Goal: Information Seeking & Learning: Learn about a topic

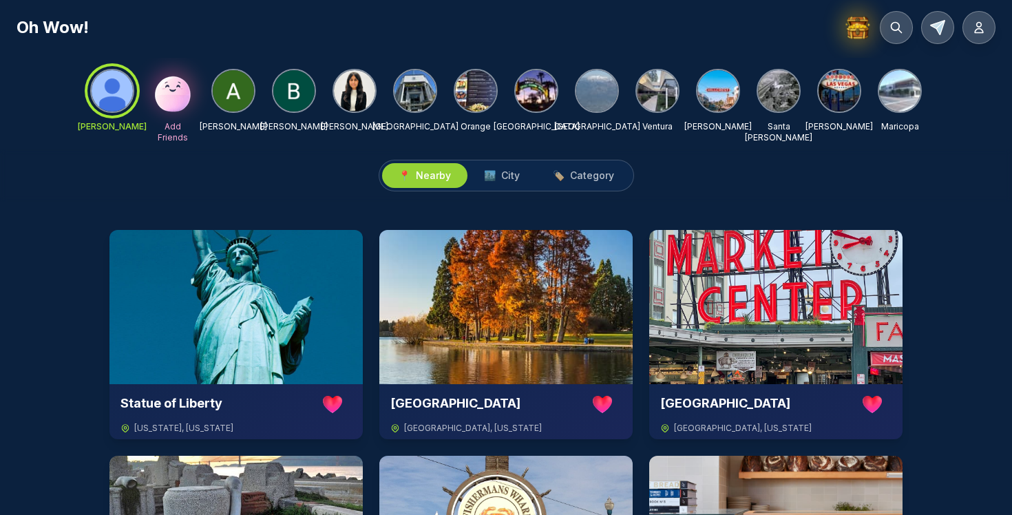
click at [291, 82] on img at bounding box center [293, 90] width 41 height 41
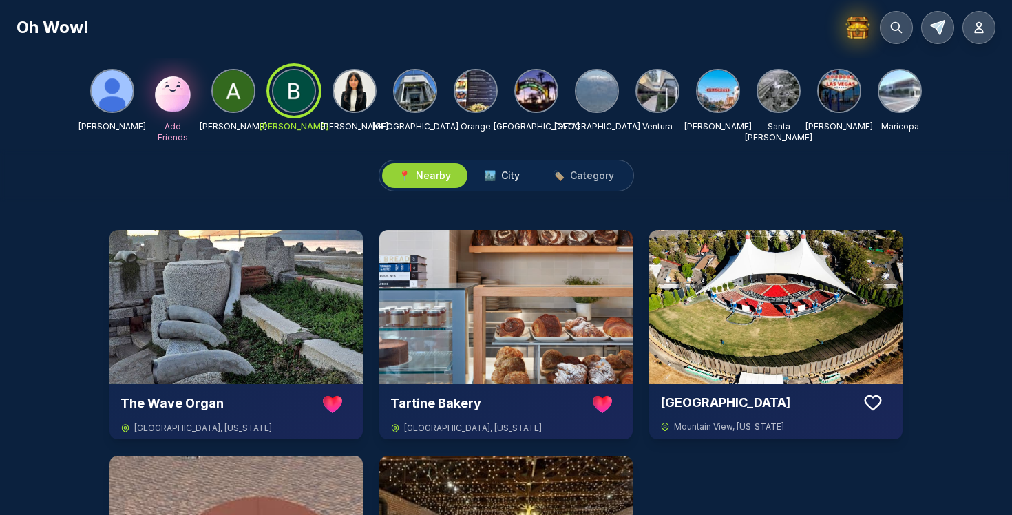
click at [509, 176] on span "City" at bounding box center [510, 176] width 19 height 14
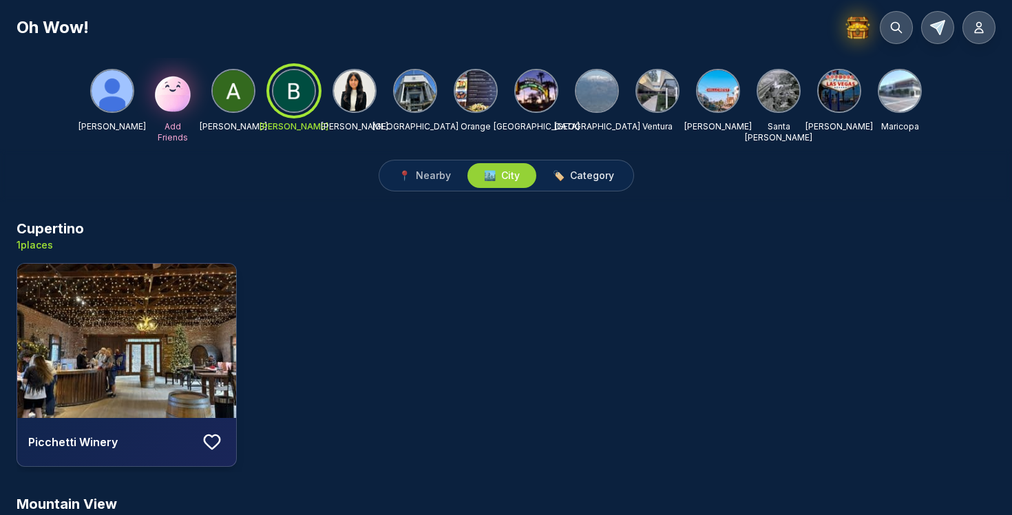
click at [589, 176] on span "Category" at bounding box center [592, 176] width 44 height 14
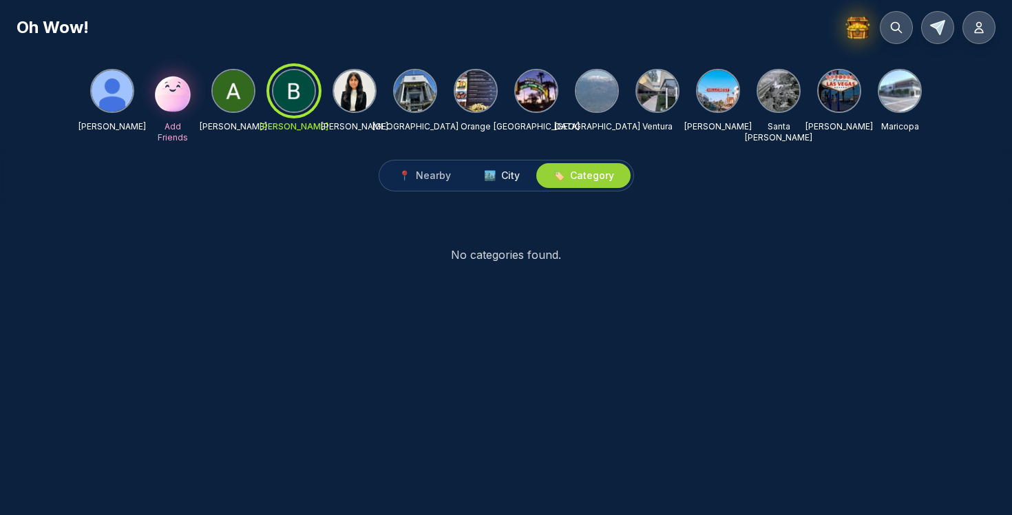
click at [496, 174] on span "🏙️ City" at bounding box center [502, 176] width 36 height 14
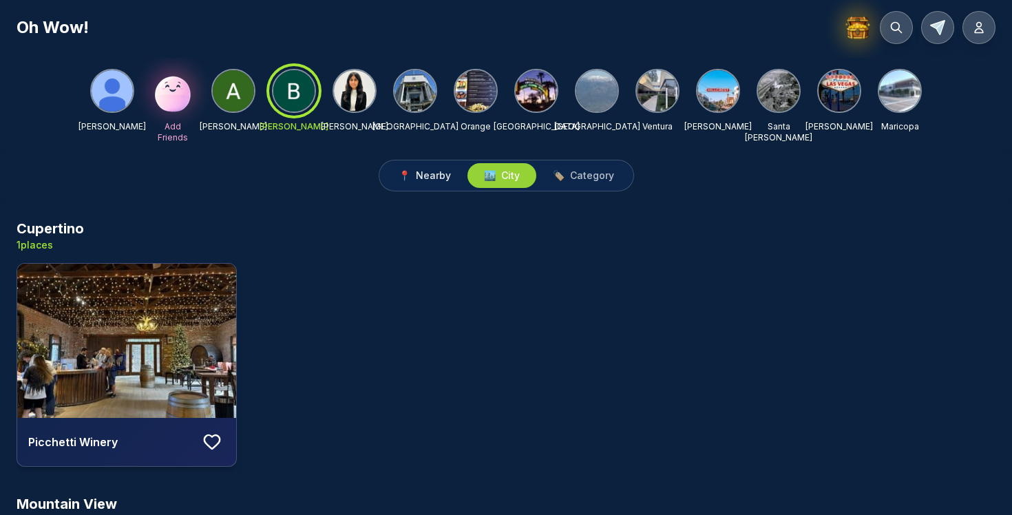
click at [430, 177] on span "Nearby" at bounding box center [433, 176] width 35 height 14
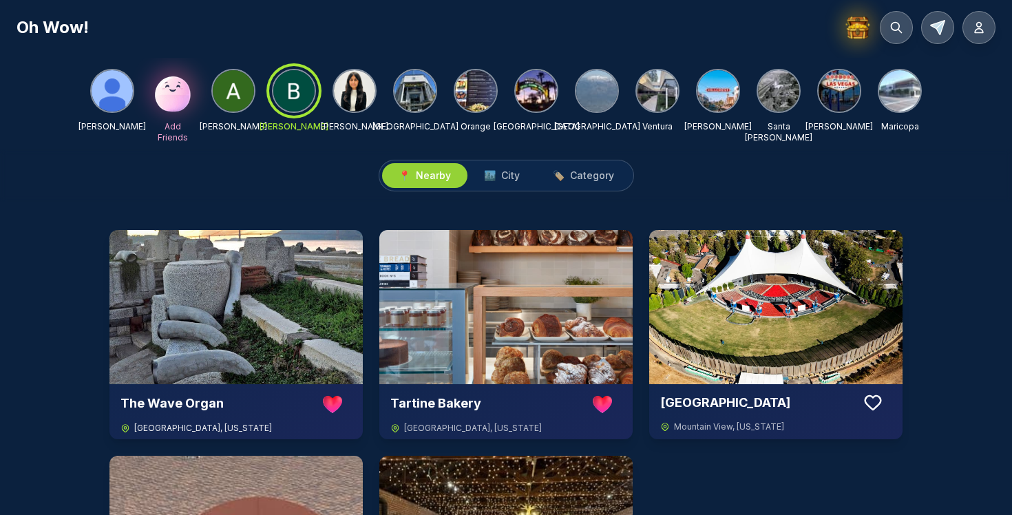
click at [263, 317] on img at bounding box center [235, 307] width 253 height 154
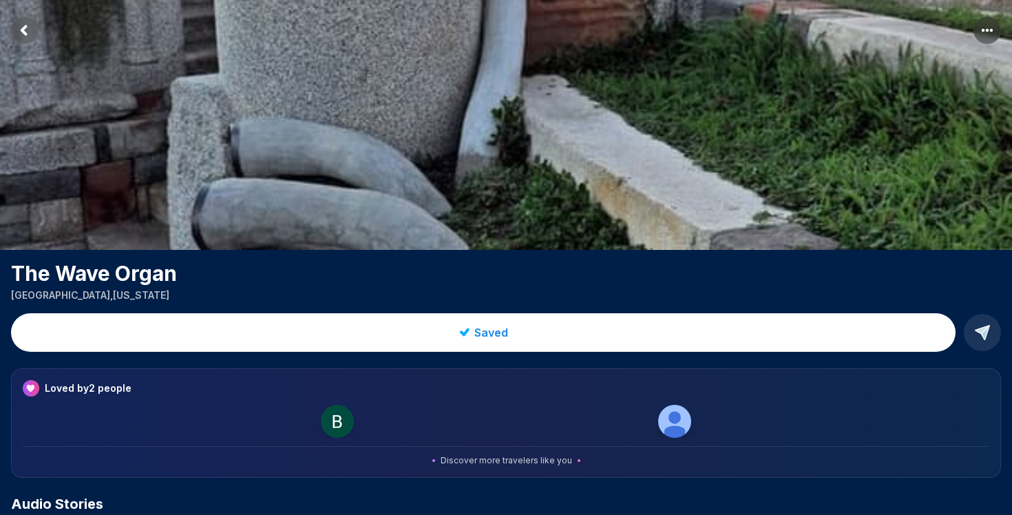
click at [24, 26] on rect "Return to previous page" at bounding box center [25, 31] width 28 height 28
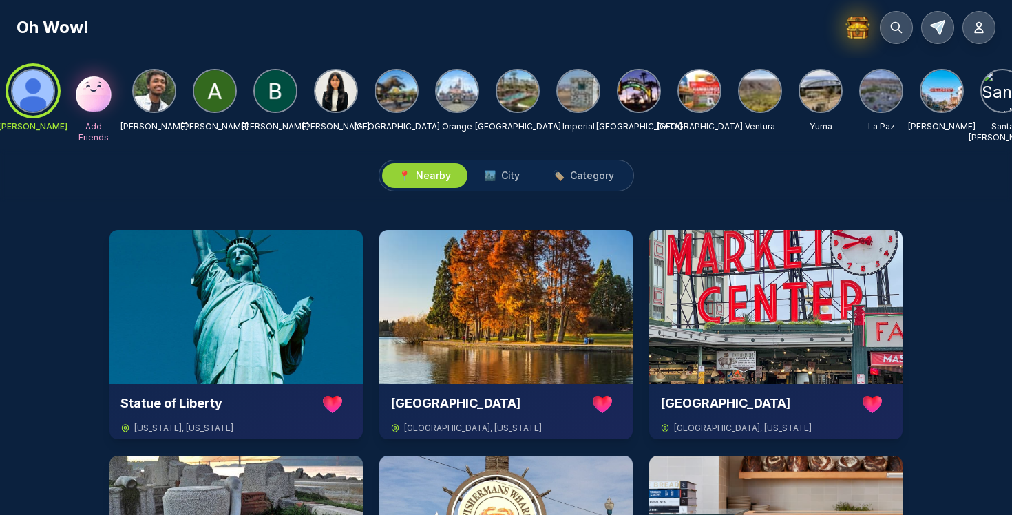
click at [275, 94] on img at bounding box center [275, 90] width 41 height 41
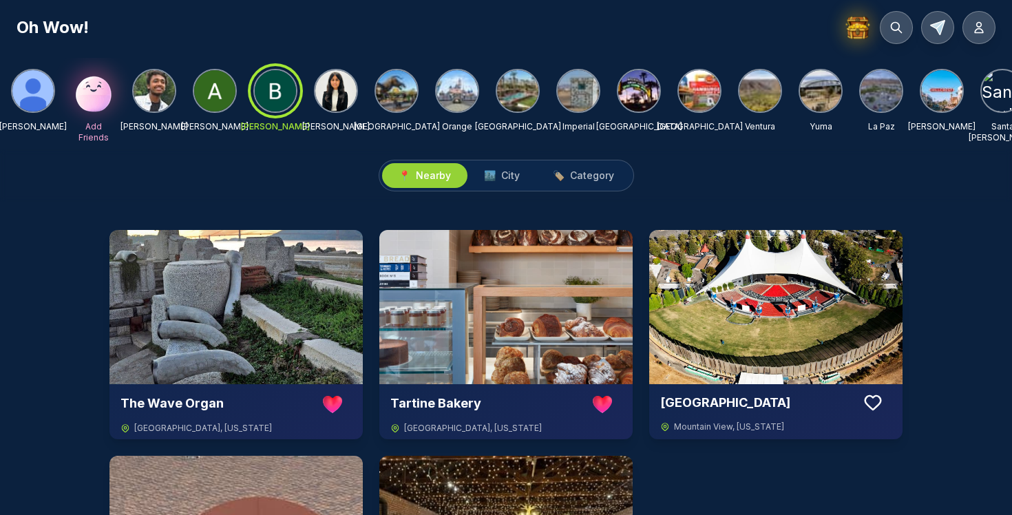
click at [273, 97] on div at bounding box center [276, 91] width 50 height 50
click at [504, 178] on span "City" at bounding box center [510, 176] width 19 height 14
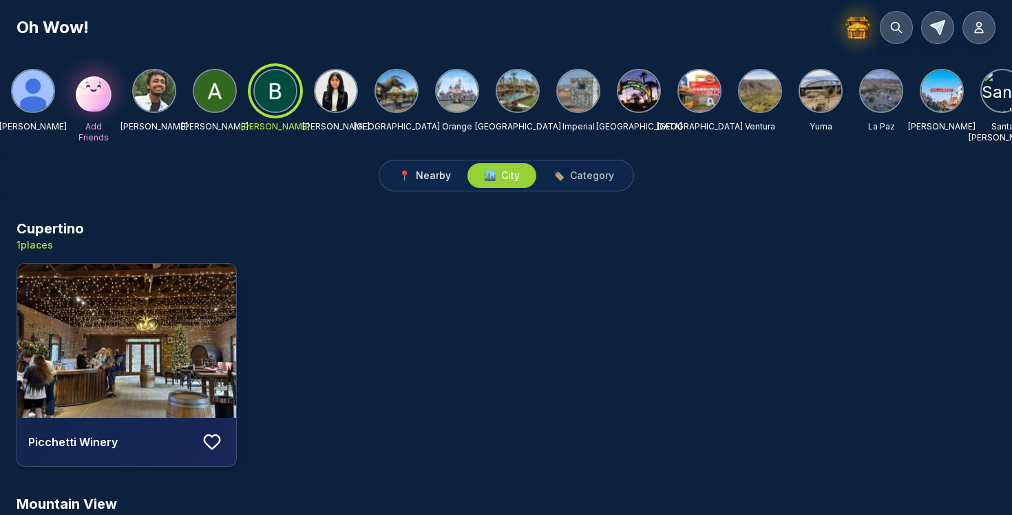
click at [441, 177] on span "Nearby" at bounding box center [433, 176] width 35 height 14
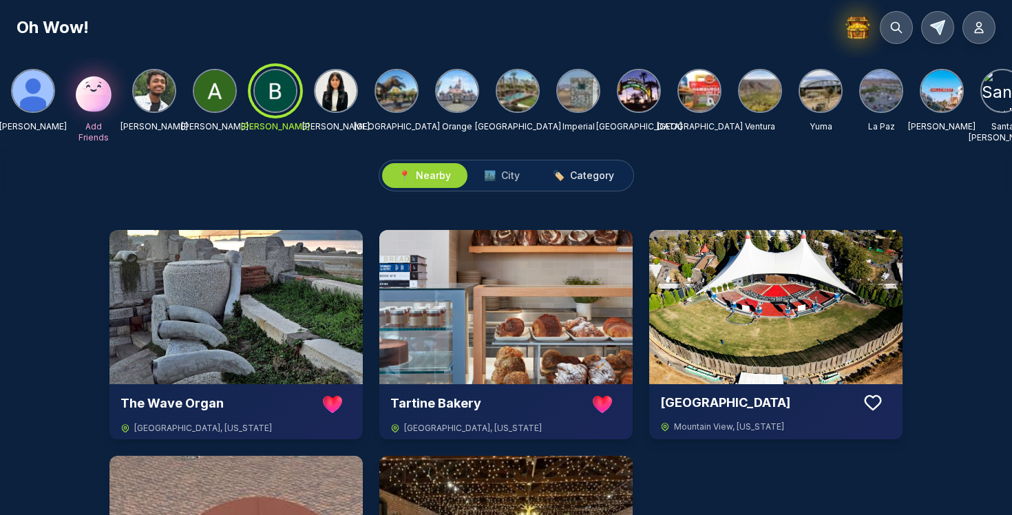
click at [594, 174] on span "Category" at bounding box center [592, 176] width 44 height 14
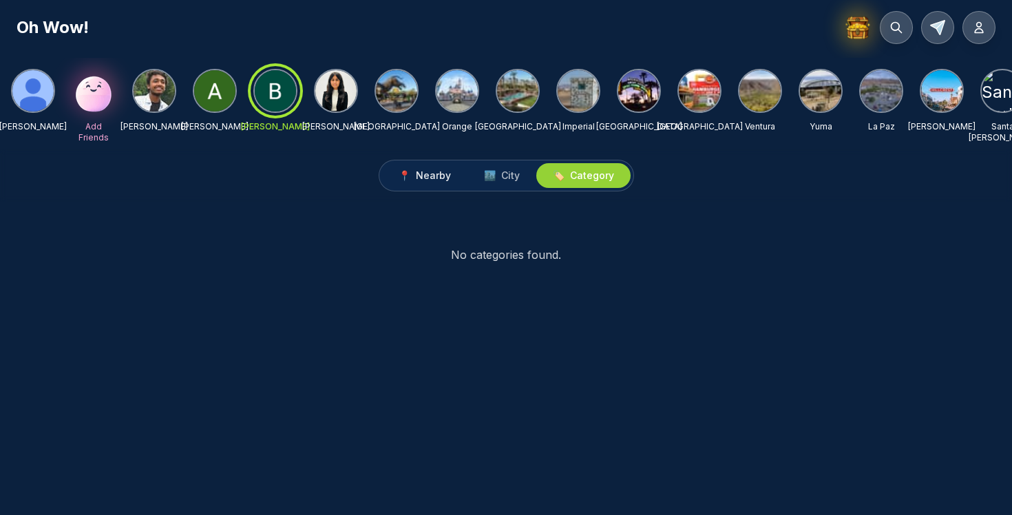
click at [436, 178] on span "Nearby" at bounding box center [433, 176] width 35 height 14
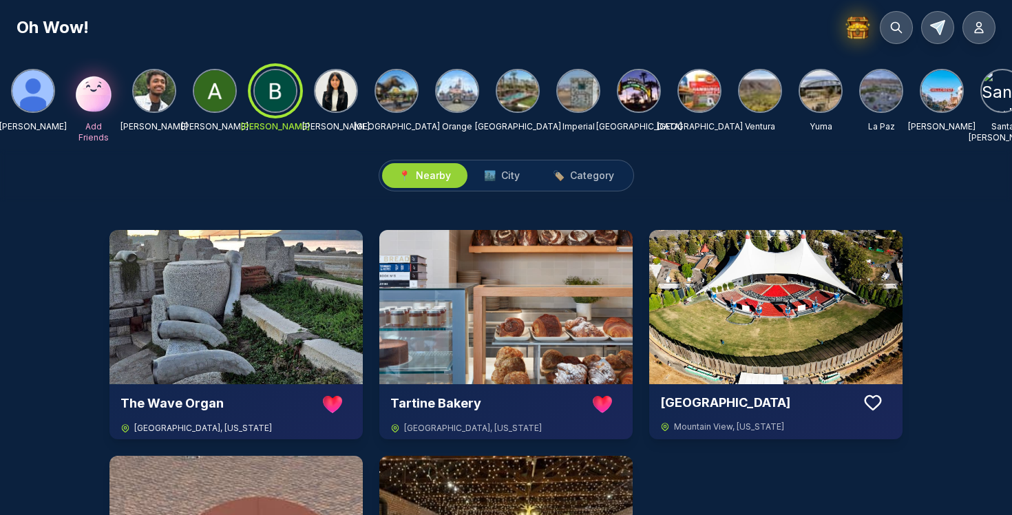
click at [229, 306] on img at bounding box center [235, 307] width 253 height 154
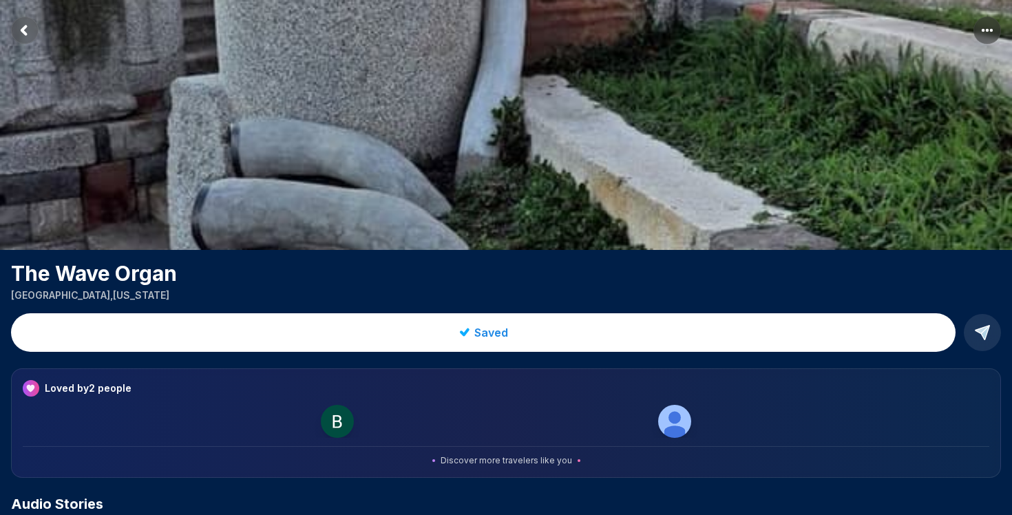
click at [540, 407] on div at bounding box center [506, 421] width 966 height 33
click at [545, 438] on div "Loved by 2 people Discover more travelers like you" at bounding box center [506, 422] width 990 height 109
click at [25, 31] on rect "Return to previous page" at bounding box center [25, 31] width 28 height 28
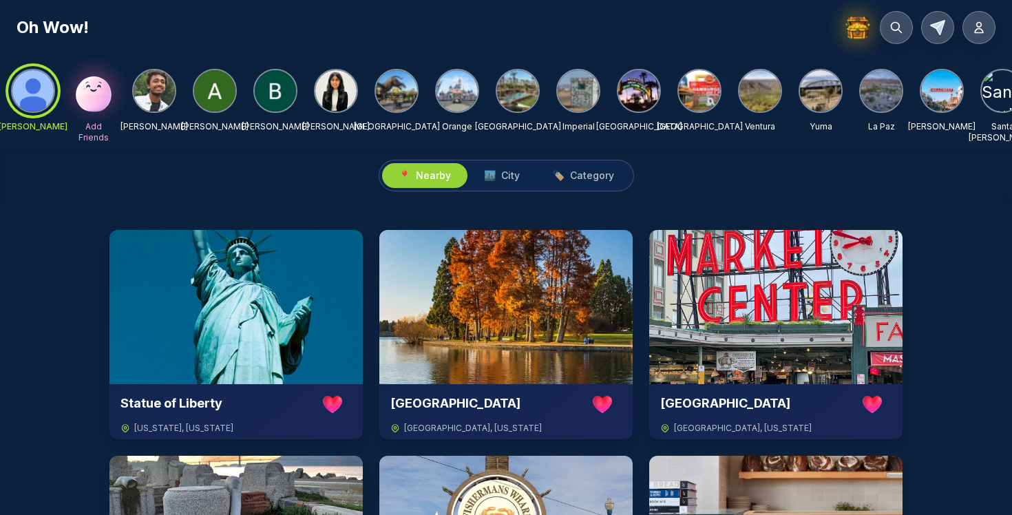
click at [280, 94] on img at bounding box center [275, 90] width 41 height 41
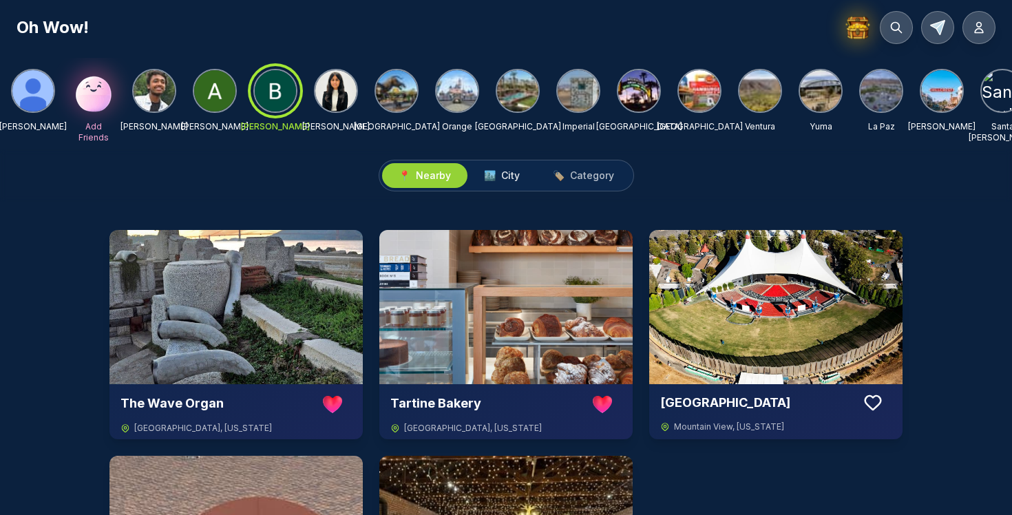
click at [507, 179] on span "City" at bounding box center [510, 176] width 19 height 14
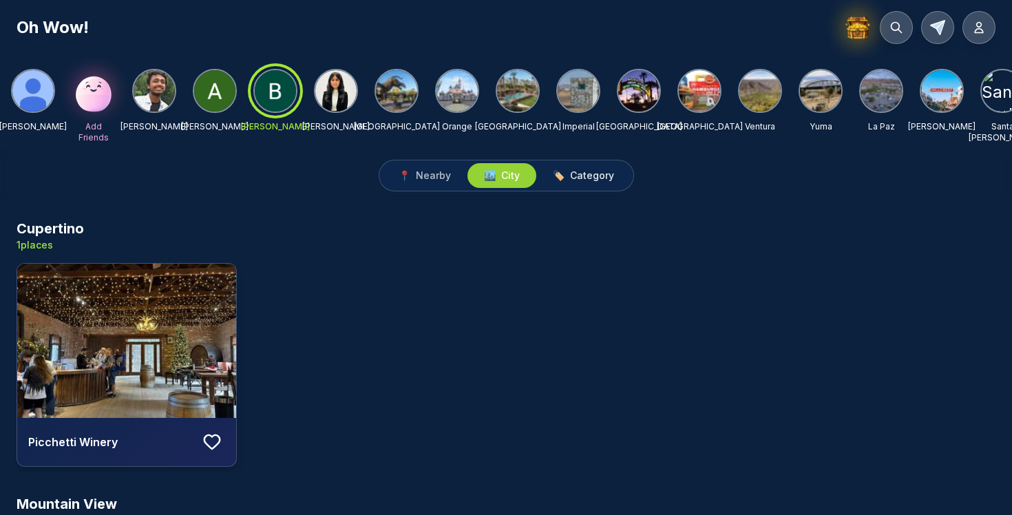
click at [597, 181] on span "Category" at bounding box center [592, 176] width 44 height 14
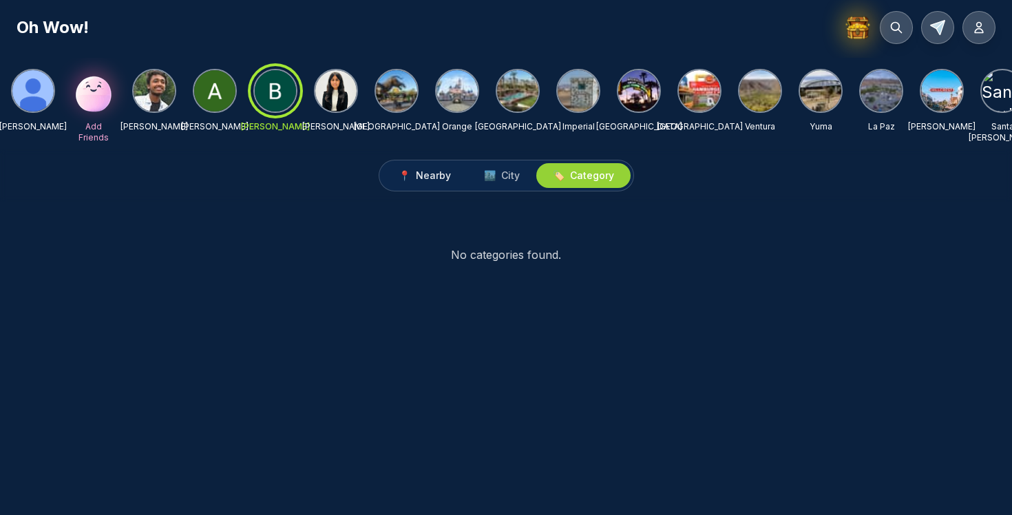
click at [434, 176] on span "Nearby" at bounding box center [433, 176] width 35 height 14
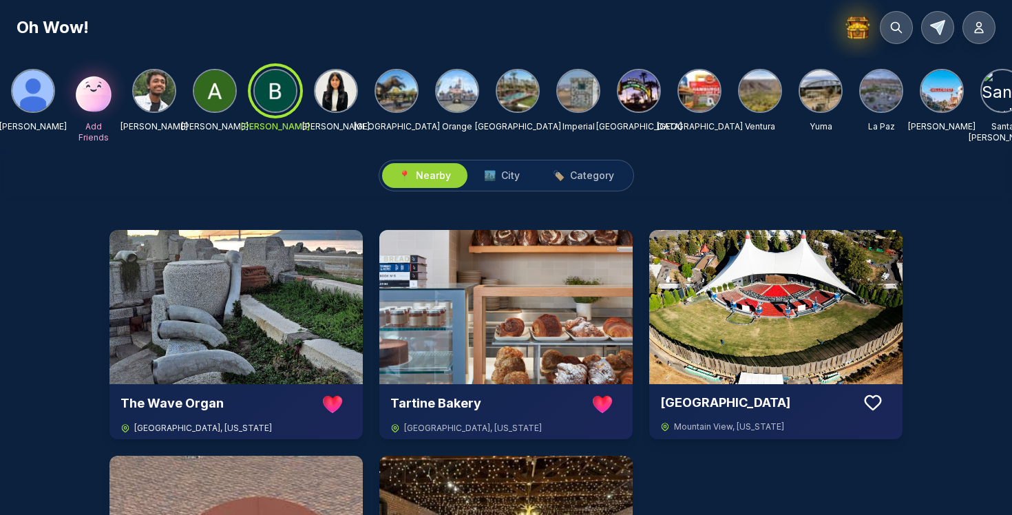
click at [215, 324] on img at bounding box center [235, 307] width 253 height 154
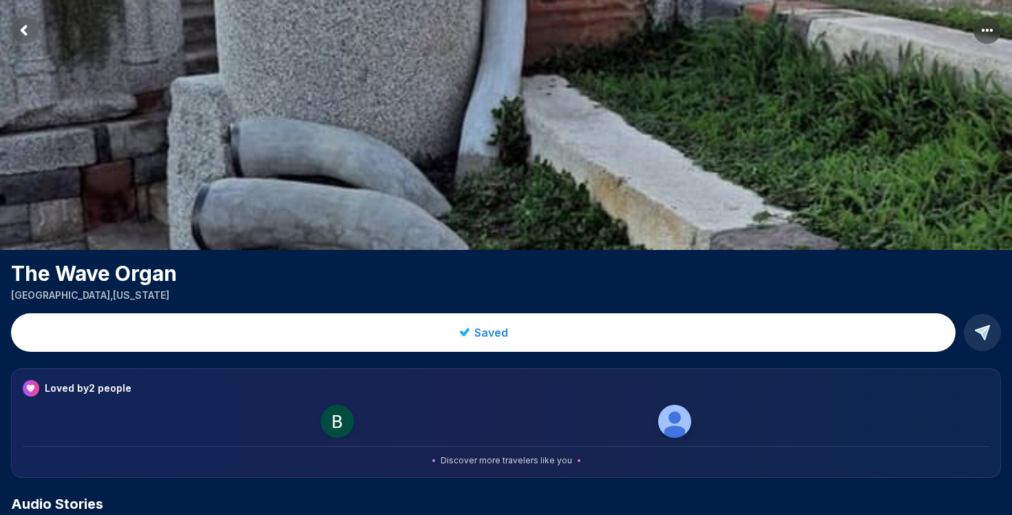
click at [514, 462] on span "Discover more travelers like you" at bounding box center [506, 460] width 131 height 11
click at [395, 395] on div "Loved by 2 people" at bounding box center [506, 388] width 966 height 17
click at [670, 423] on img at bounding box center [674, 421] width 33 height 33
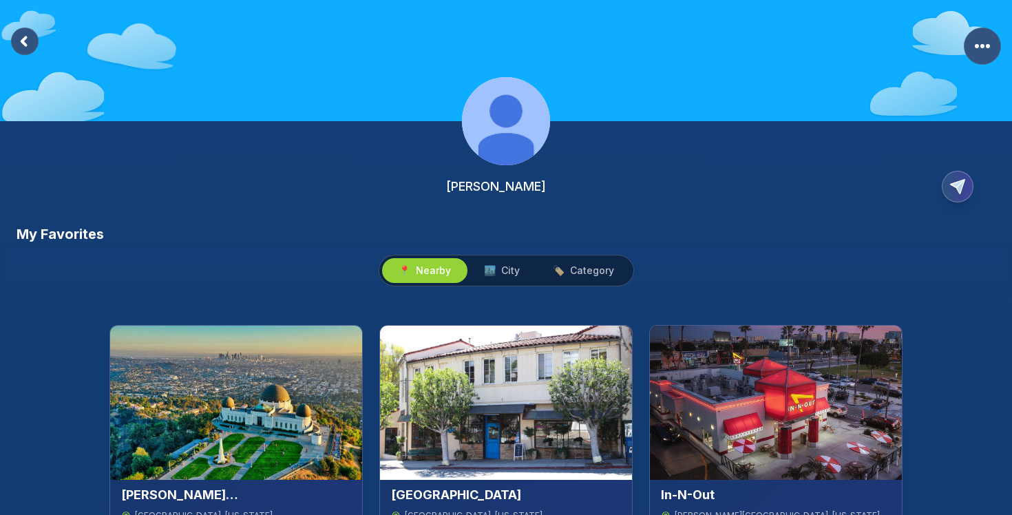
click at [21, 43] on rect at bounding box center [25, 42] width 28 height 28
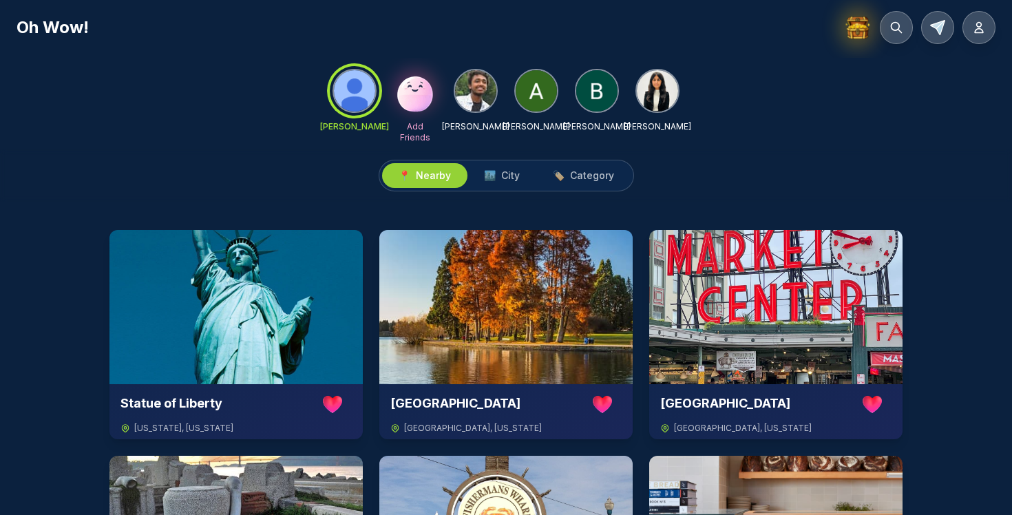
click at [599, 98] on img at bounding box center [596, 90] width 41 height 41
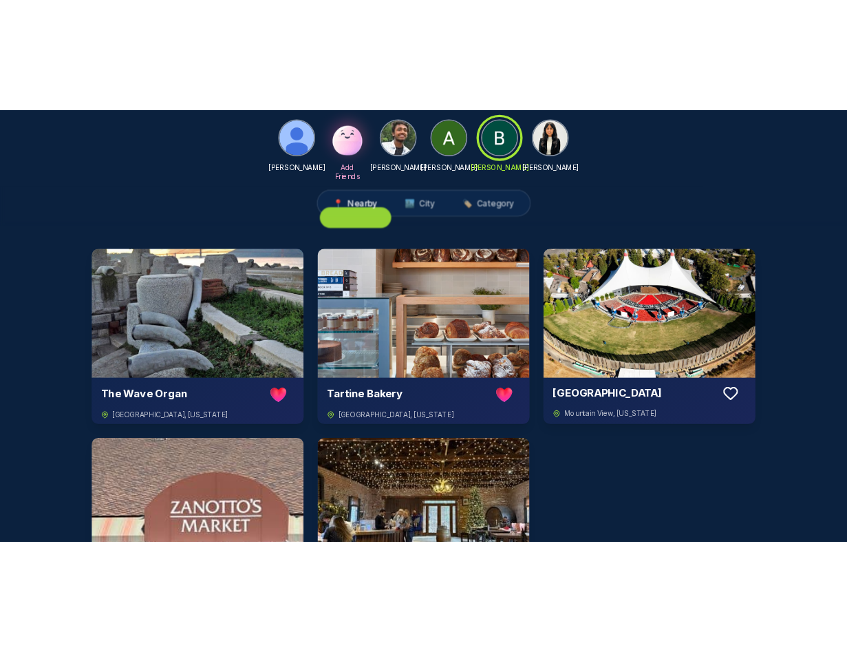
scroll to position [47, 0]
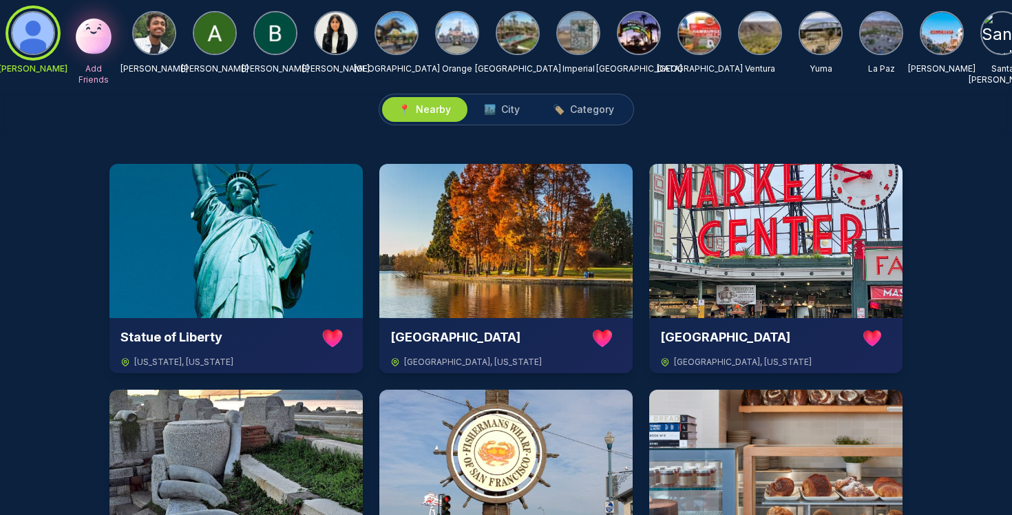
click at [274, 36] on img at bounding box center [275, 32] width 41 height 41
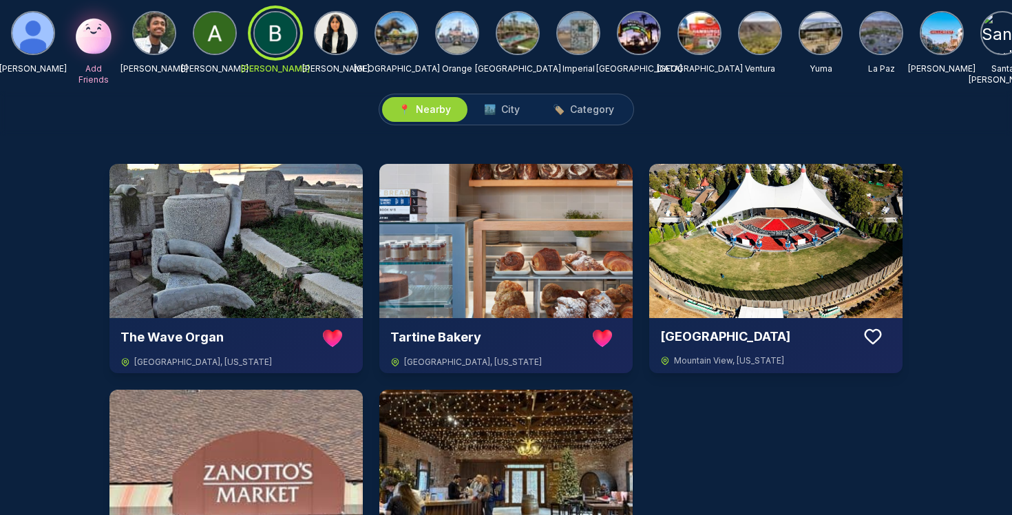
click at [17, 2] on div "[PERSON_NAME] Add Friends [PERSON_NAME] [PERSON_NAME] [PERSON_NAME] [PERSON_NAM…" at bounding box center [506, 45] width 1012 height 91
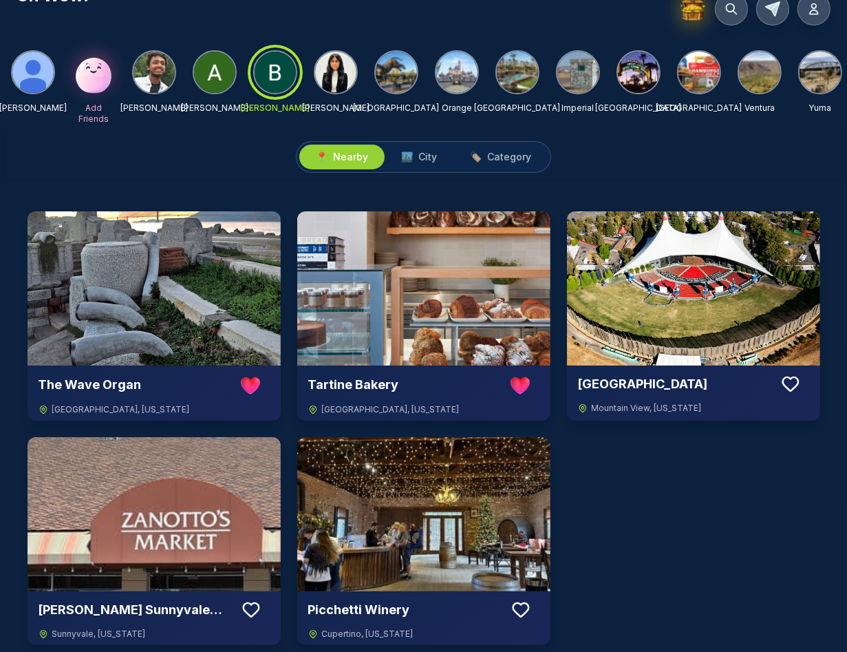
scroll to position [12, 0]
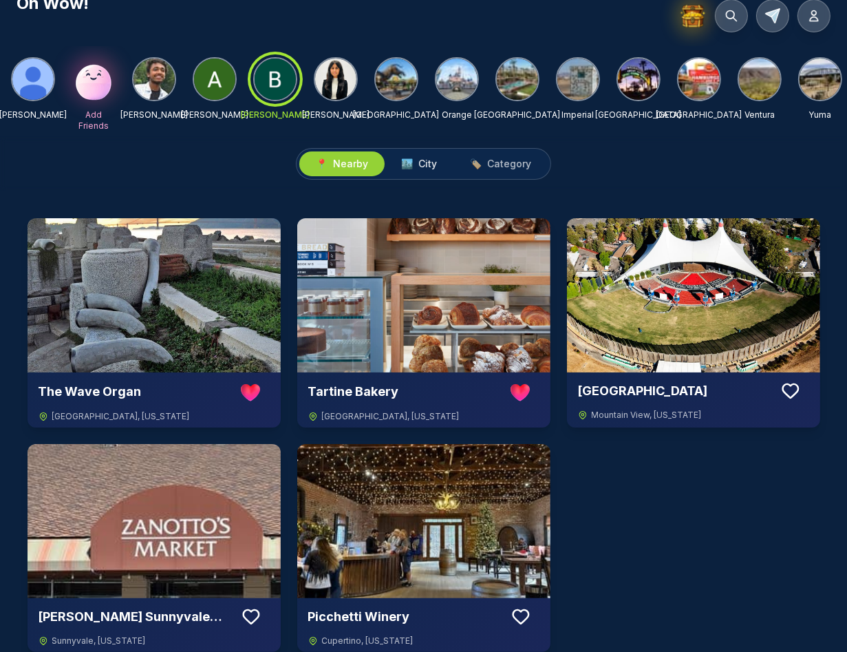
click at [429, 162] on span "City" at bounding box center [428, 164] width 19 height 14
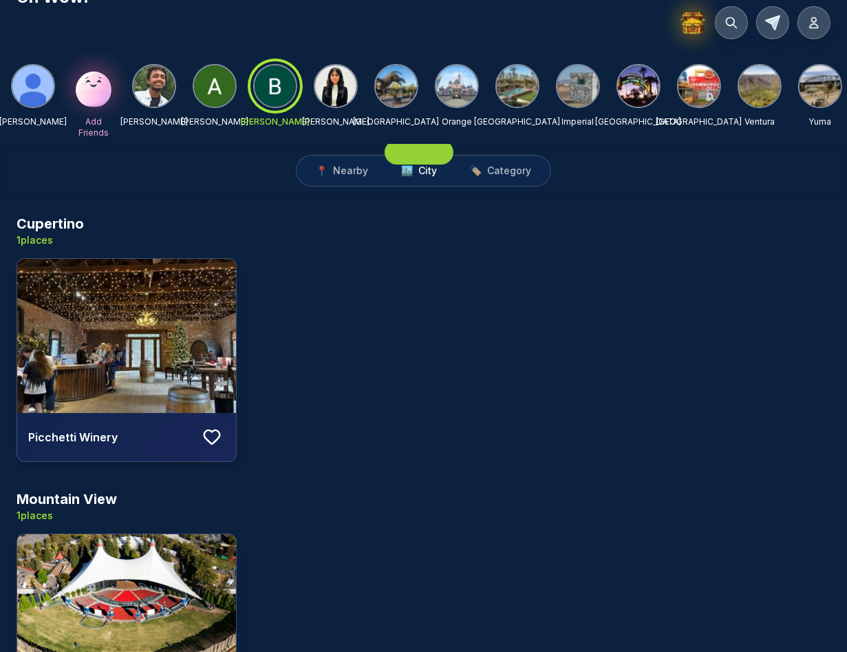
scroll to position [0, 0]
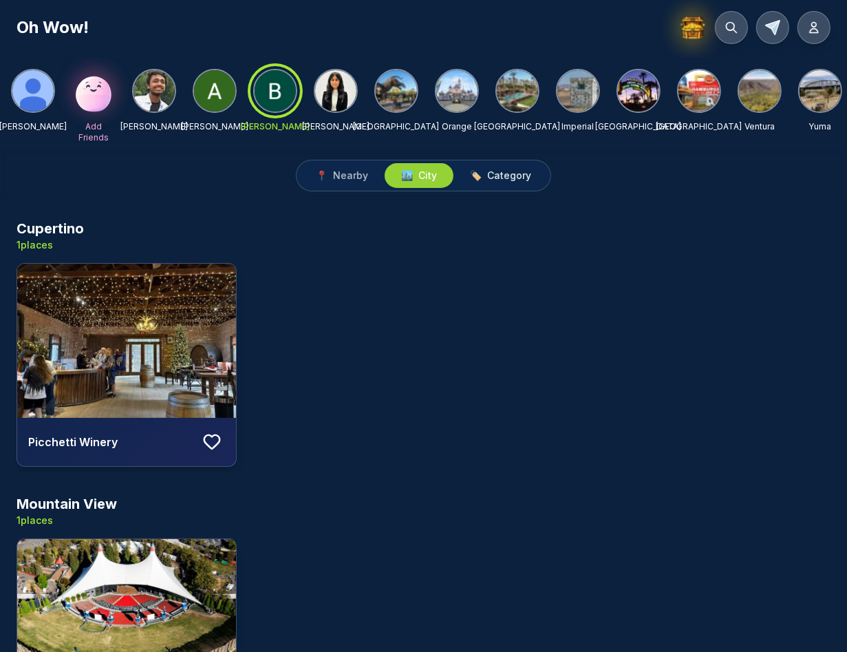
click at [511, 181] on span "Category" at bounding box center [509, 176] width 44 height 14
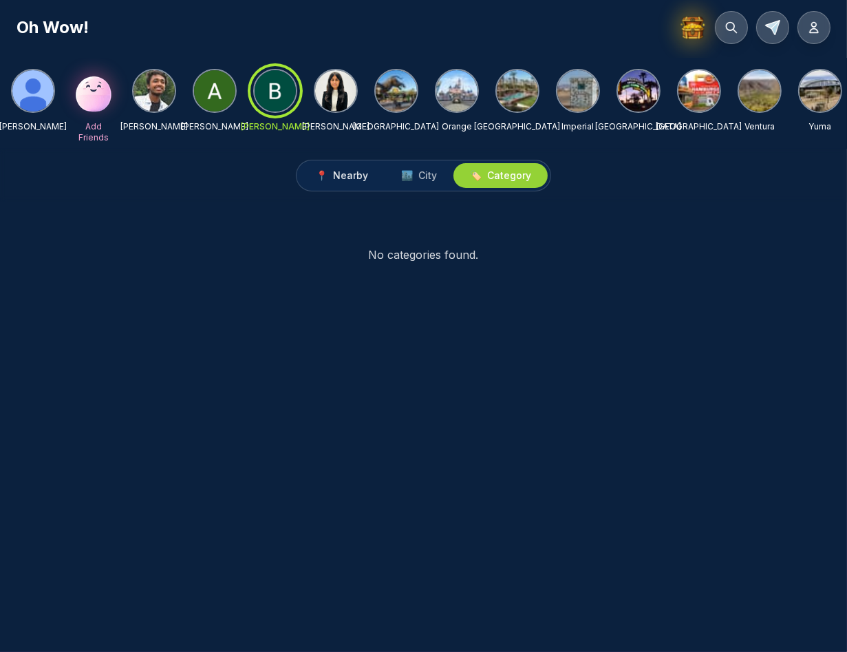
click at [353, 179] on span "Nearby" at bounding box center [350, 176] width 35 height 14
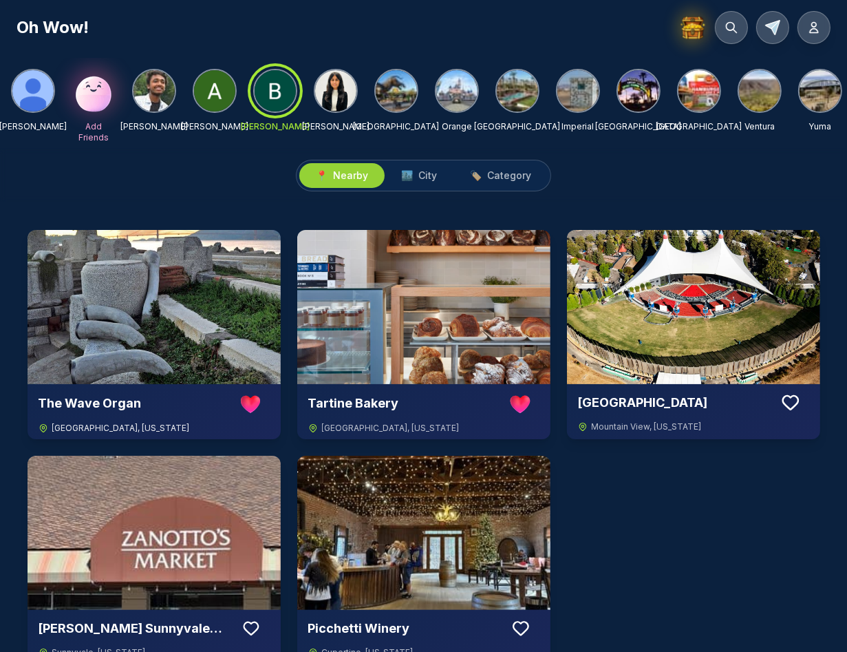
click at [125, 311] on img at bounding box center [154, 307] width 253 height 154
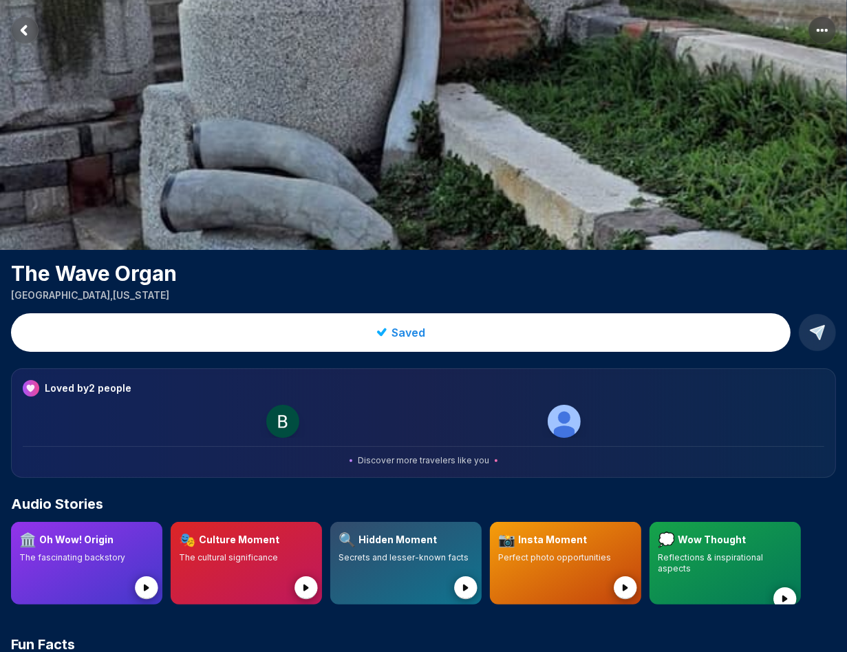
click at [23, 28] on icon "Return to previous page" at bounding box center [24, 30] width 4 height 8
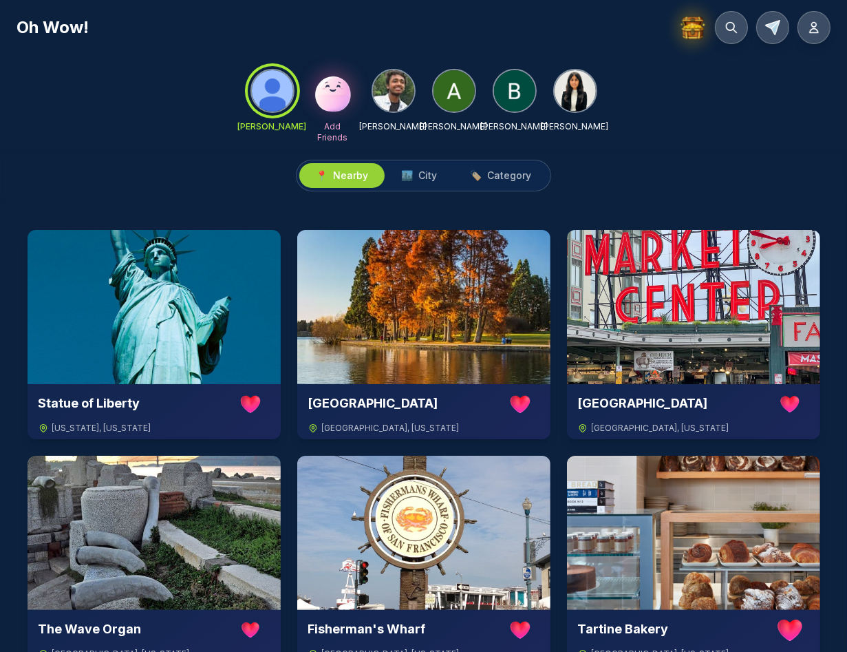
click at [514, 92] on img at bounding box center [514, 90] width 41 height 41
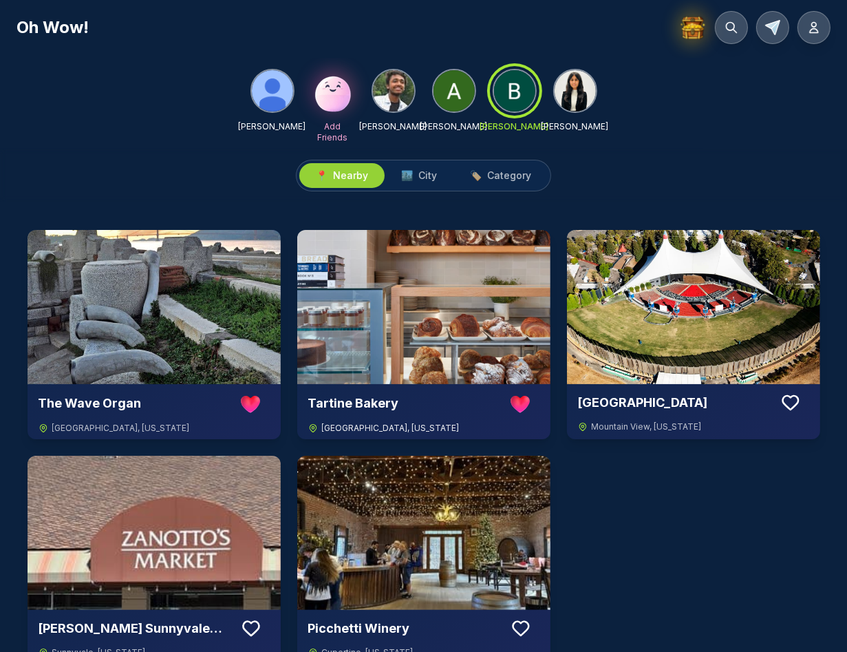
click at [390, 334] on img at bounding box center [423, 307] width 253 height 154
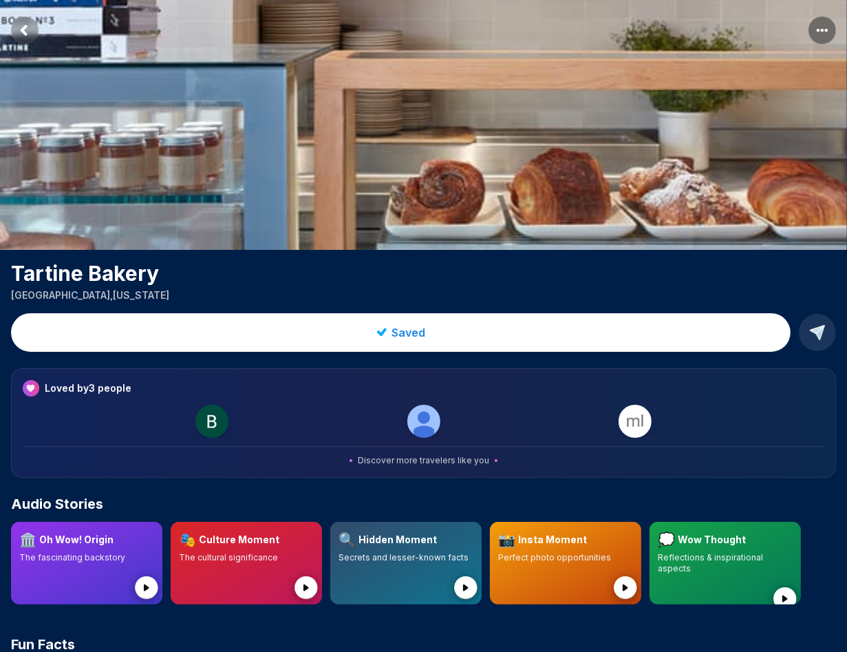
click at [22, 34] on rect "Return to previous page" at bounding box center [25, 31] width 28 height 28
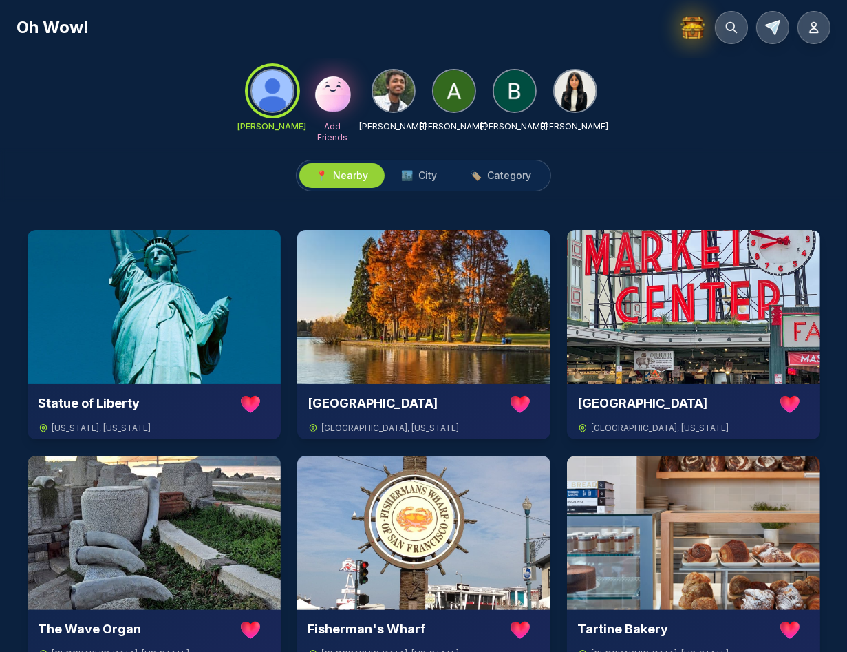
click at [509, 99] on img at bounding box center [514, 90] width 41 height 41
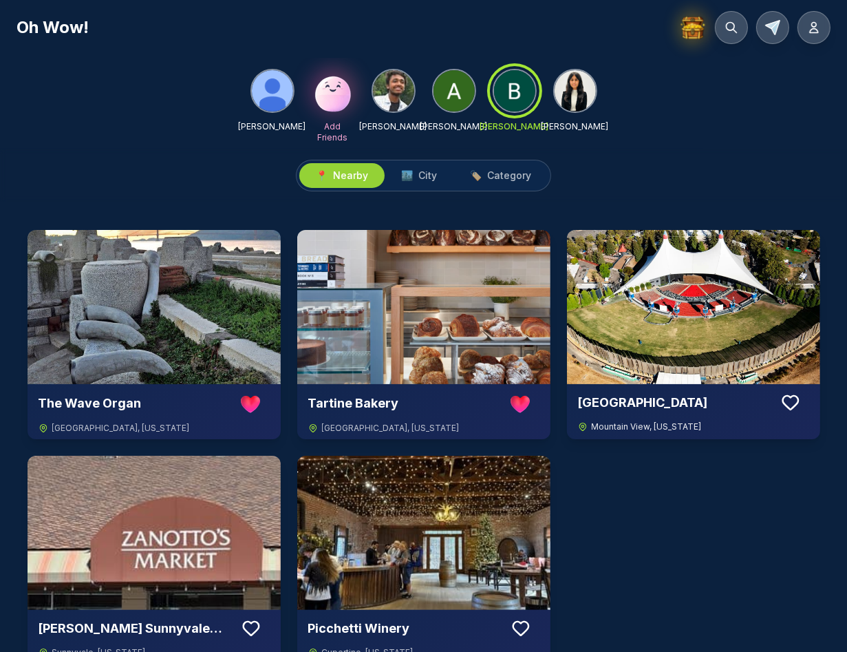
click at [670, 293] on img at bounding box center [693, 307] width 253 height 154
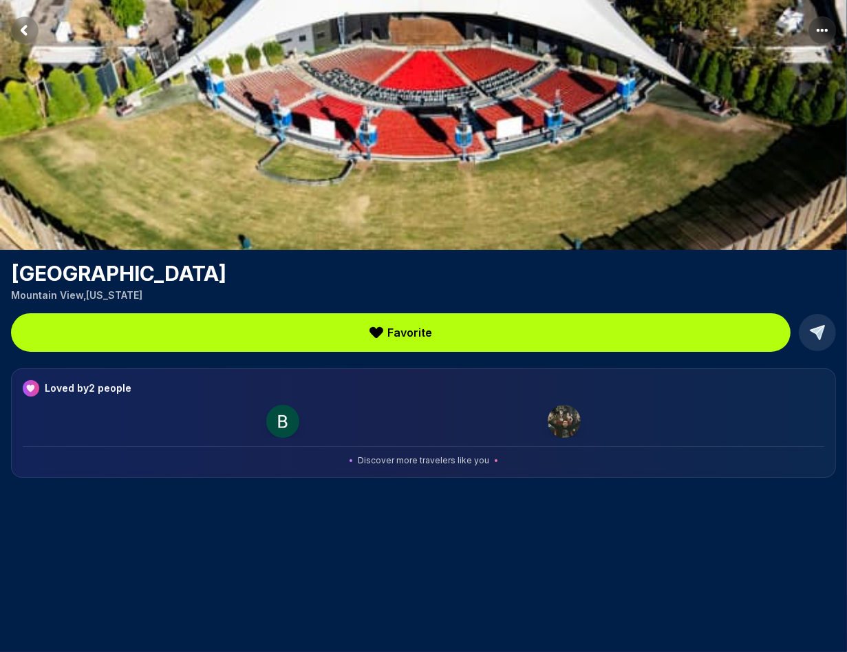
click at [23, 27] on rect "Return to previous page" at bounding box center [25, 31] width 28 height 28
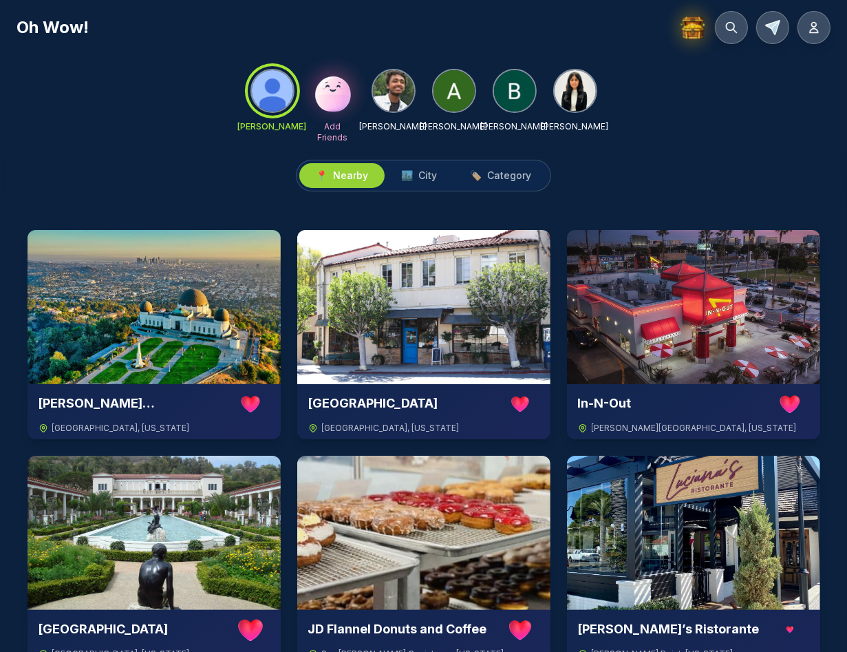
click at [518, 92] on img at bounding box center [514, 90] width 41 height 41
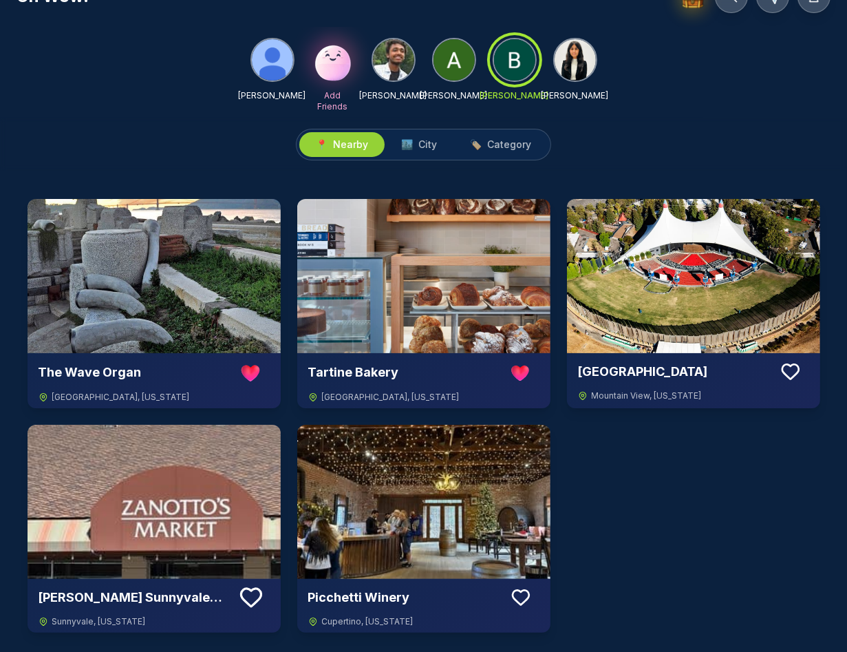
scroll to position [58, 0]
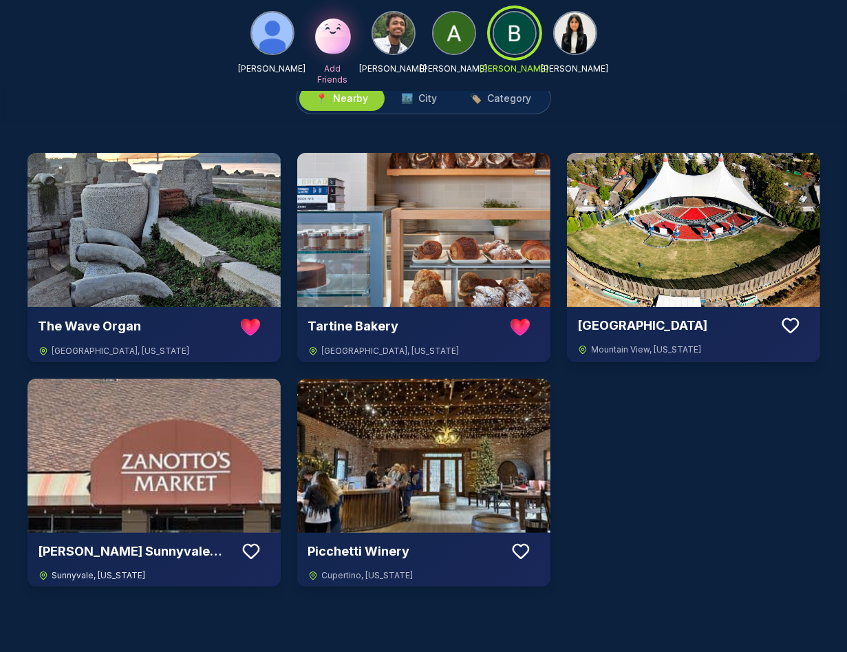
click at [148, 434] on img at bounding box center [154, 456] width 253 height 154
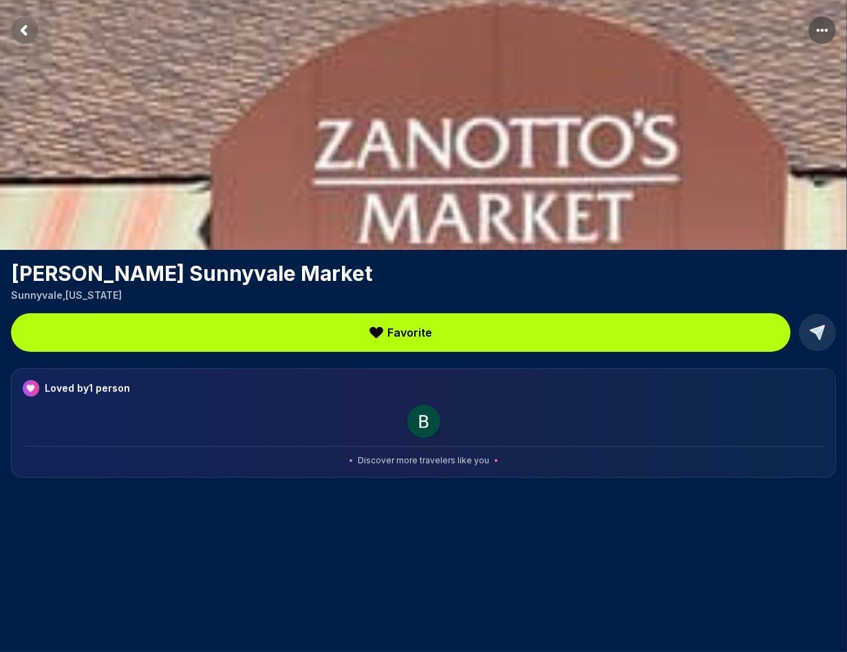
click at [26, 27] on icon "Return to previous page" at bounding box center [24, 30] width 4 height 8
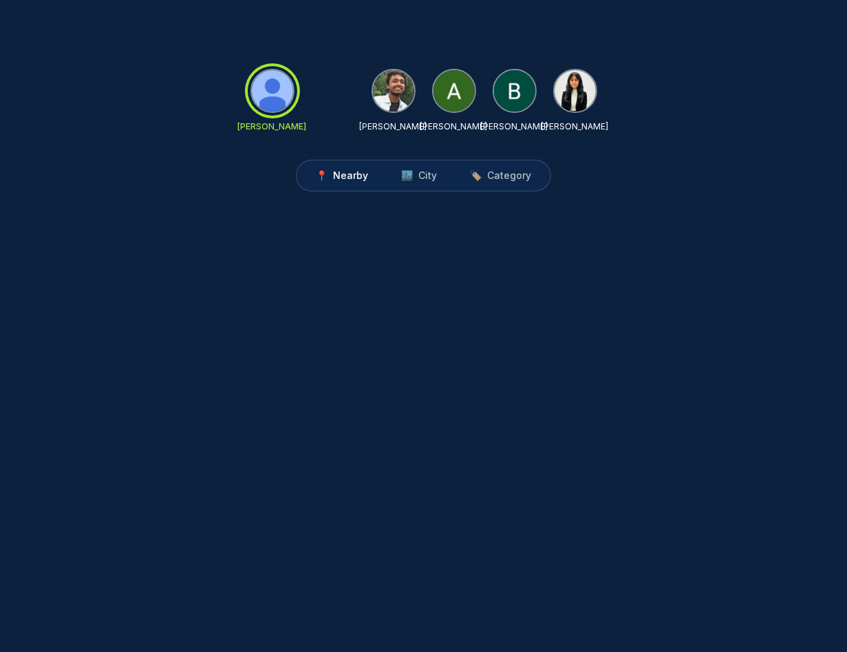
scroll to position [29, 0]
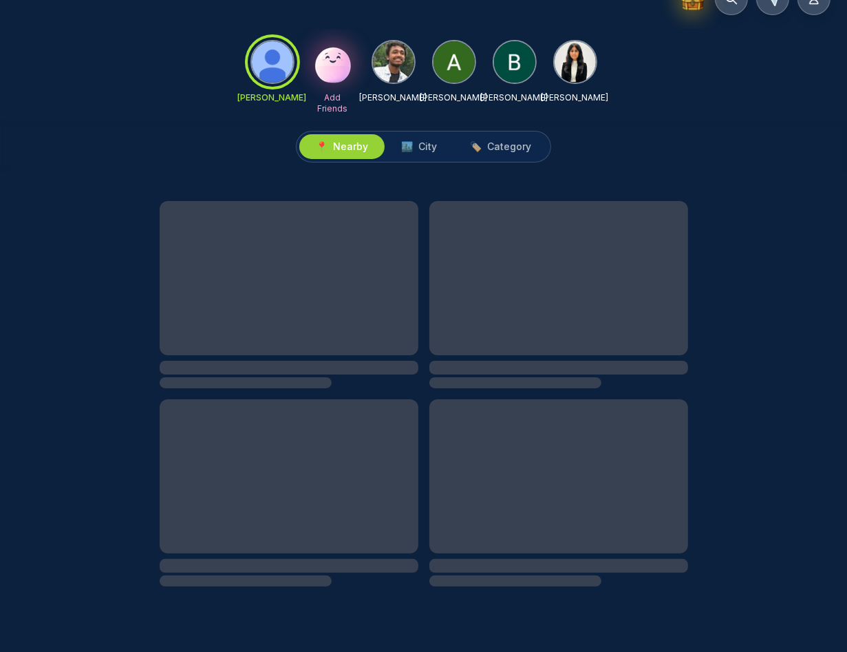
click at [513, 66] on img at bounding box center [514, 61] width 41 height 41
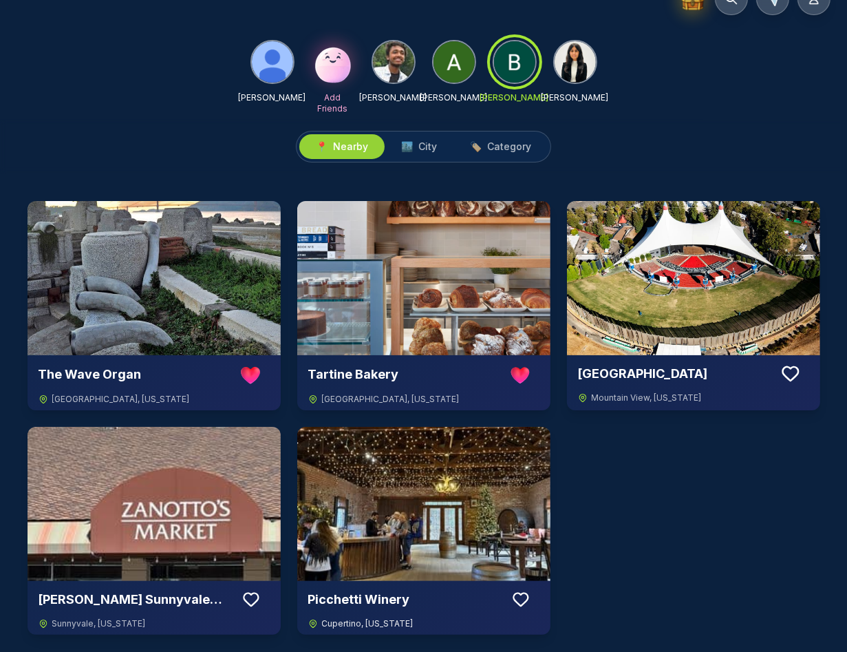
click at [412, 509] on img at bounding box center [423, 504] width 253 height 154
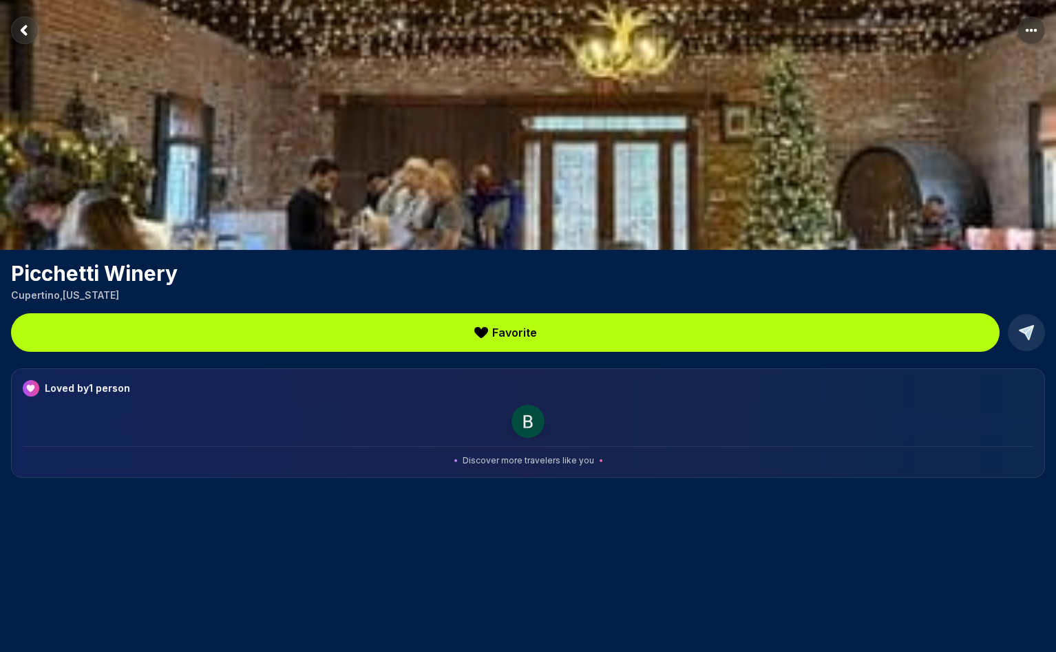
click at [24, 35] on rect "Return to previous page" at bounding box center [25, 31] width 28 height 28
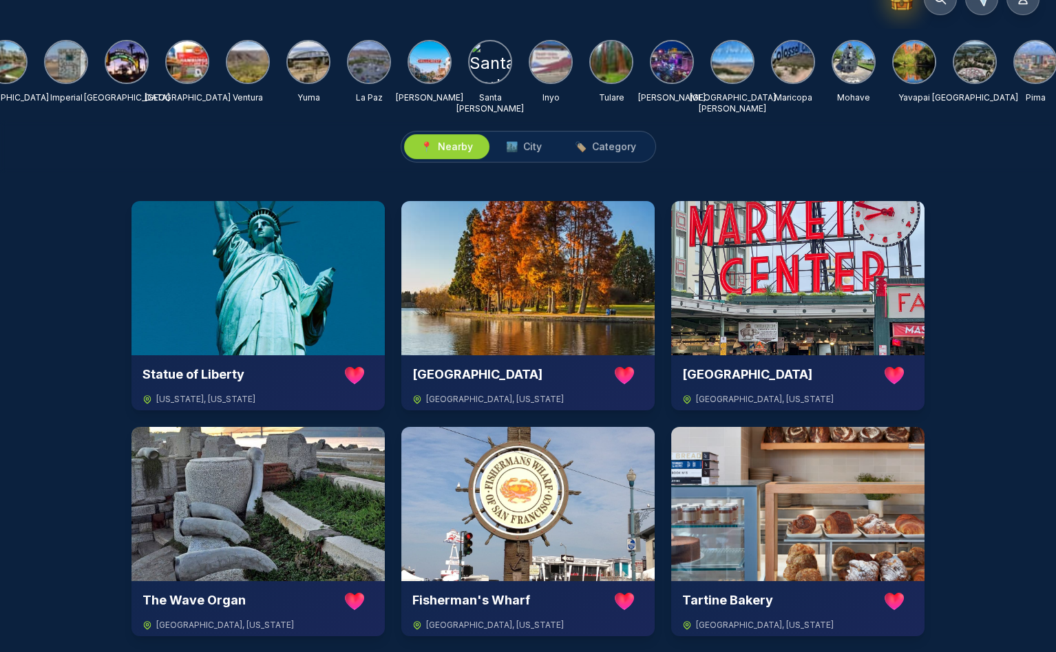
scroll to position [0, 524]
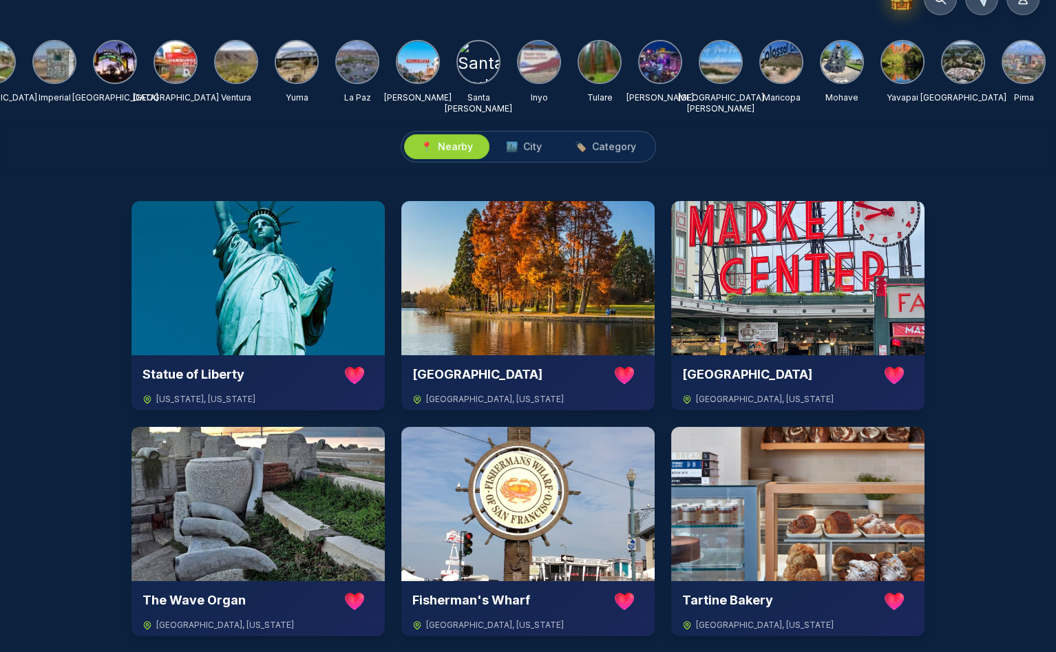
click at [601, 54] on img at bounding box center [599, 61] width 41 height 41
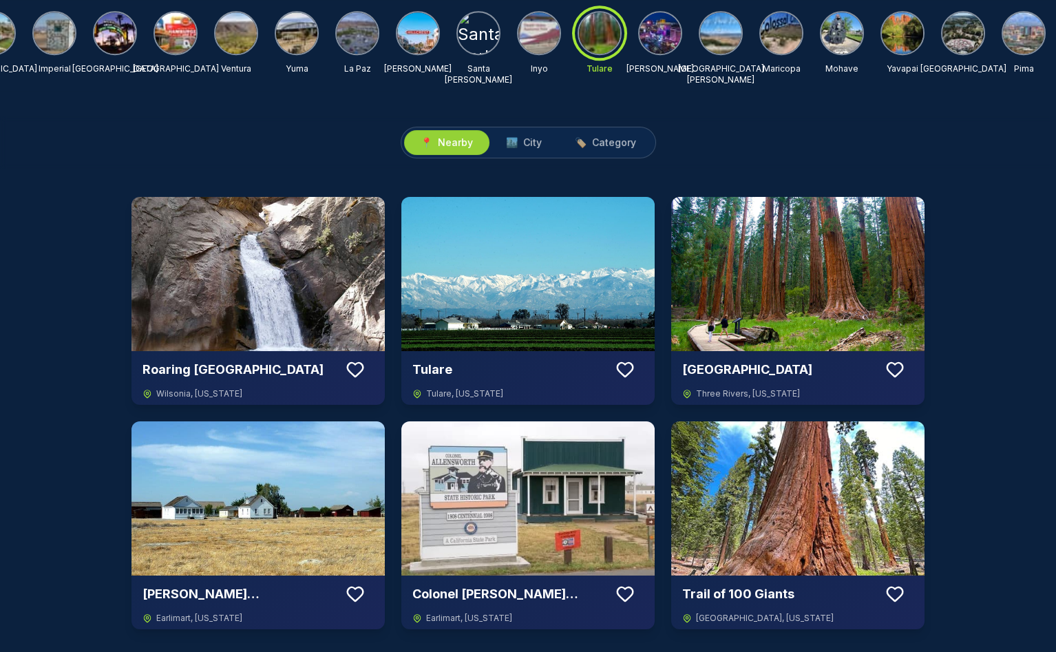
scroll to position [0, 0]
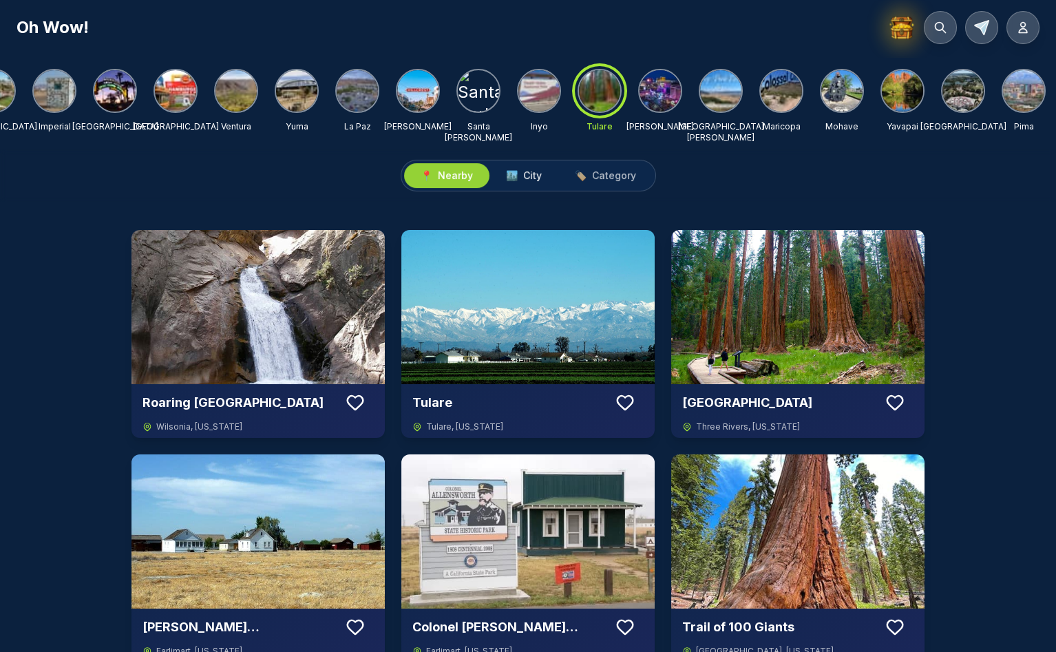
click at [522, 176] on span "🏙️ City" at bounding box center [524, 176] width 36 height 14
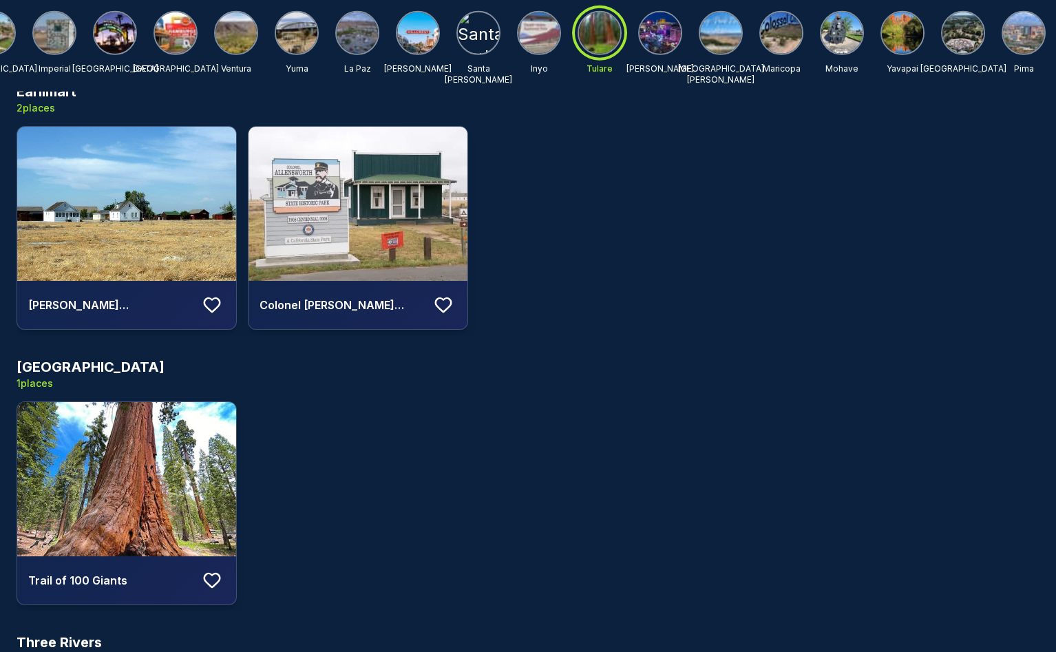
scroll to position [0, 524]
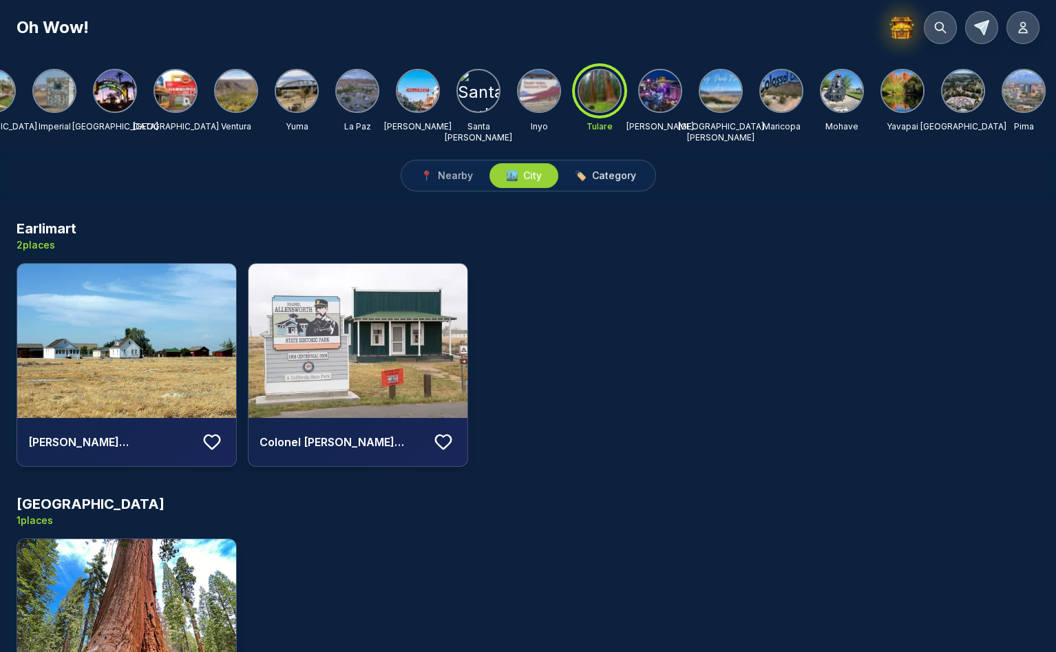
click at [604, 178] on span "Category" at bounding box center [614, 176] width 44 height 14
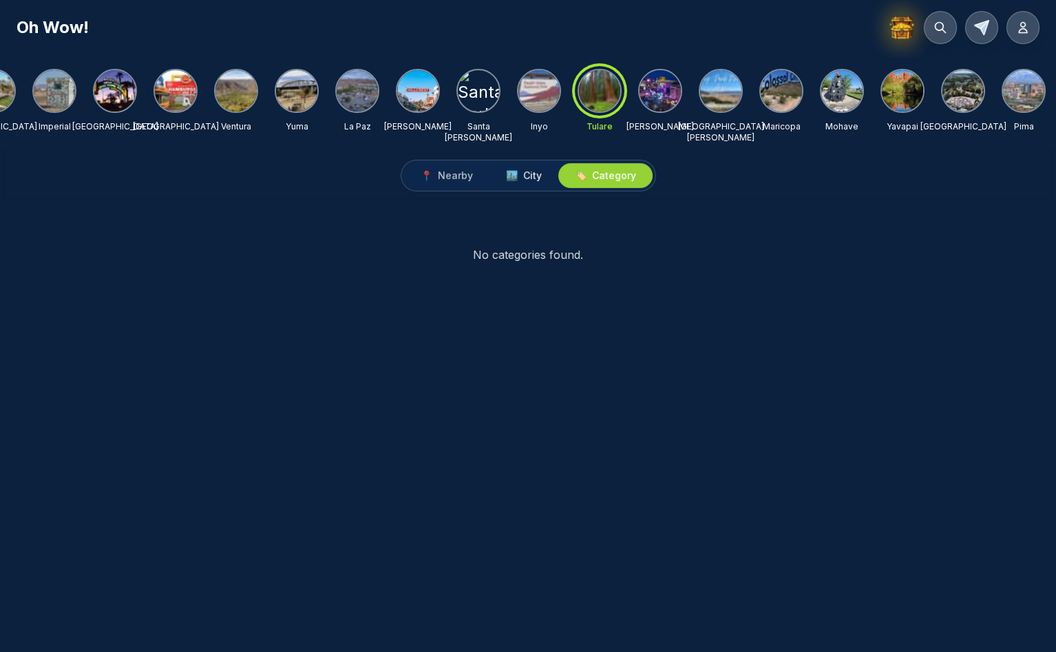
click at [524, 178] on span "City" at bounding box center [532, 176] width 19 height 14
